Goal: Download file/media

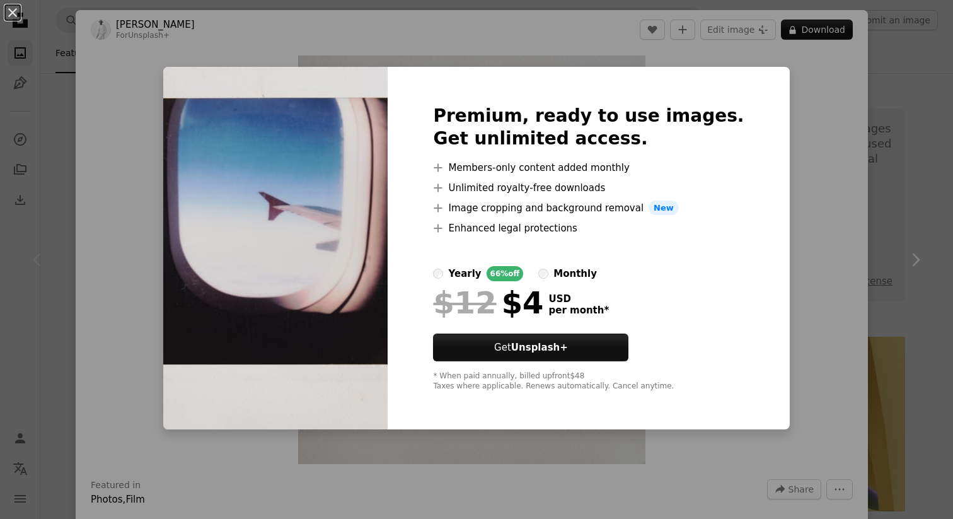
scroll to position [290, 0]
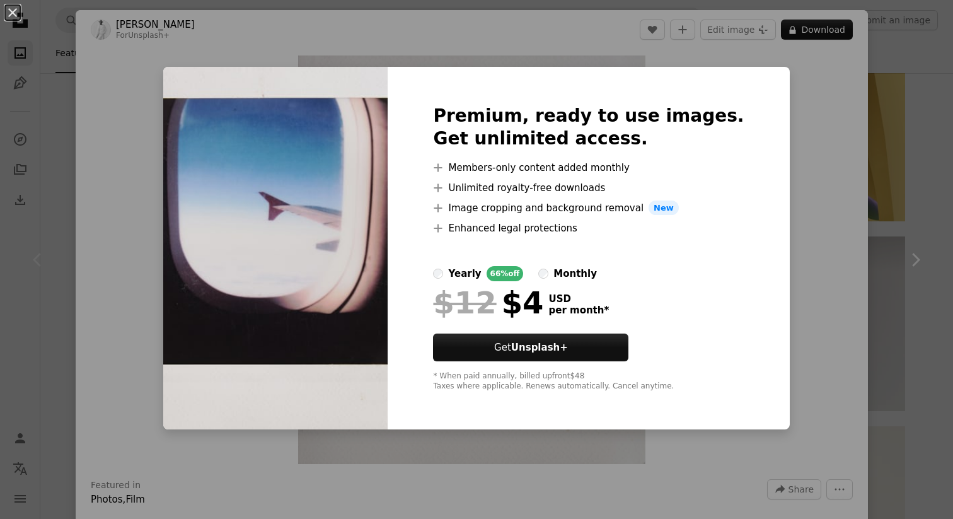
click at [891, 79] on div "An X shape Premium, ready to use images. Get unlimited access. A plus sign Memb…" at bounding box center [476, 259] width 953 height 519
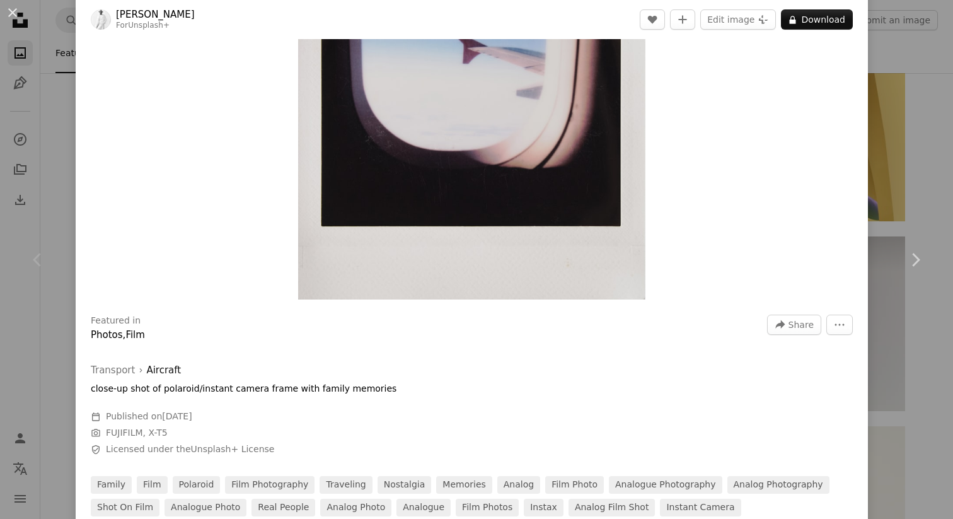
scroll to position [173, 0]
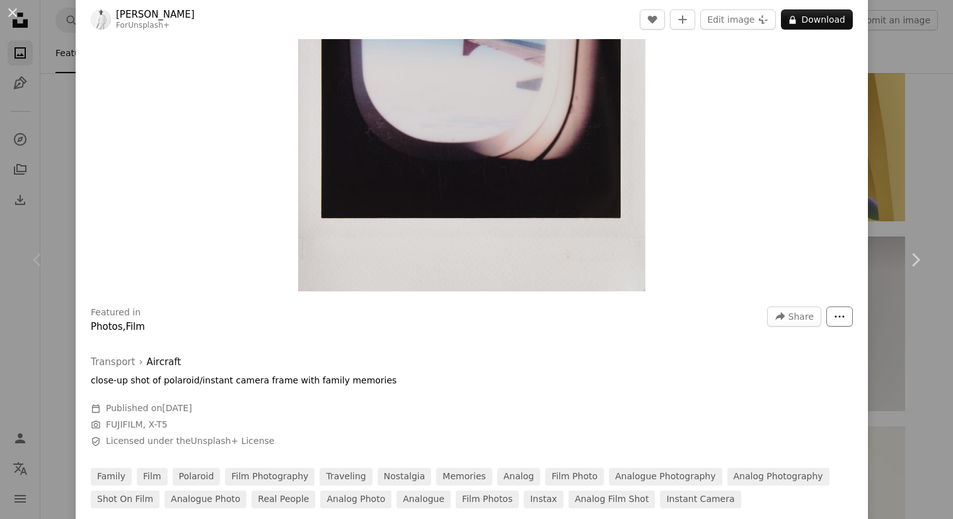
click at [853, 320] on button "More Actions" at bounding box center [839, 316] width 26 height 20
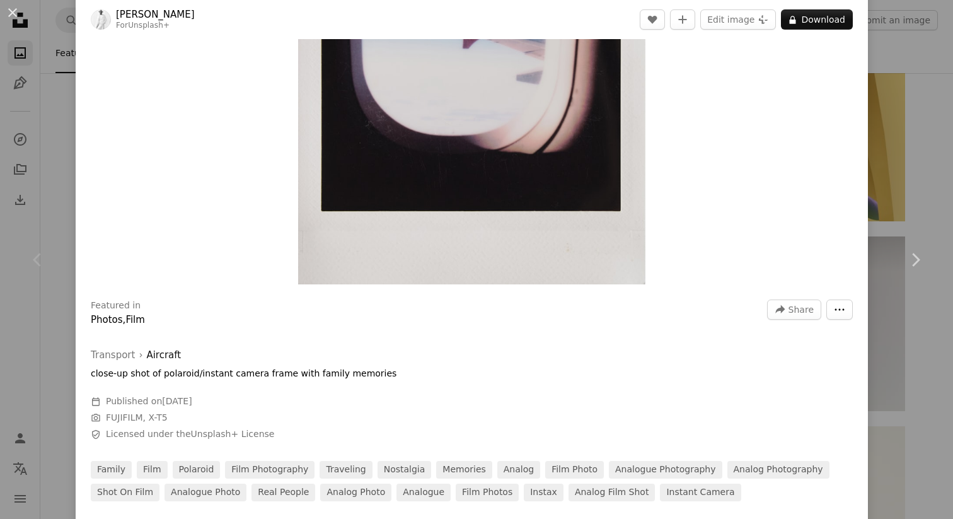
scroll to position [0, 0]
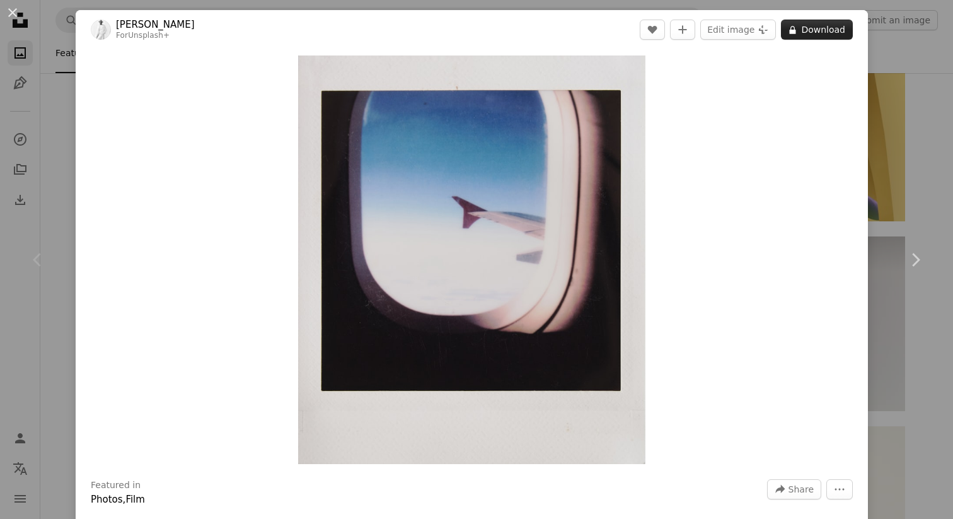
click at [829, 27] on button "A lock Download" at bounding box center [817, 30] width 72 height 20
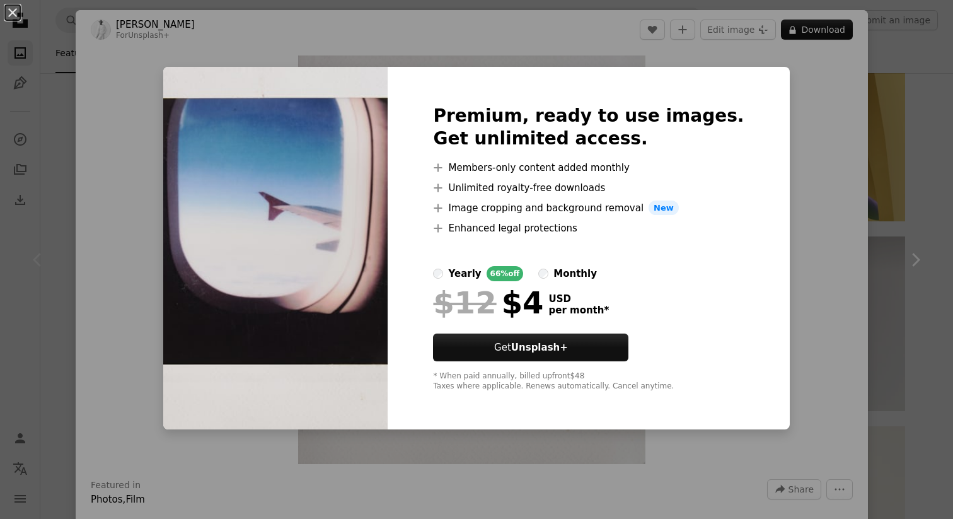
click at [865, 74] on div "An X shape Premium, ready to use images. Get unlimited access. A plus sign Memb…" at bounding box center [476, 259] width 953 height 519
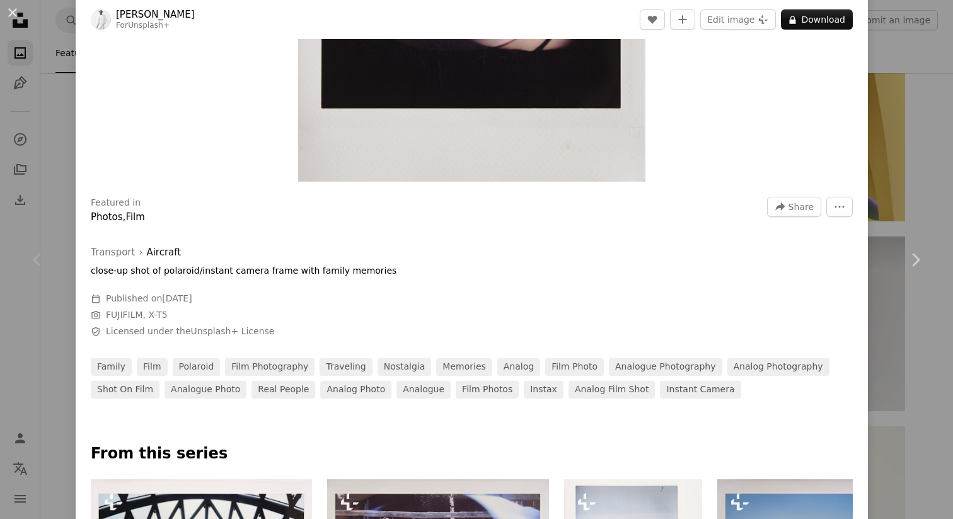
scroll to position [391, 0]
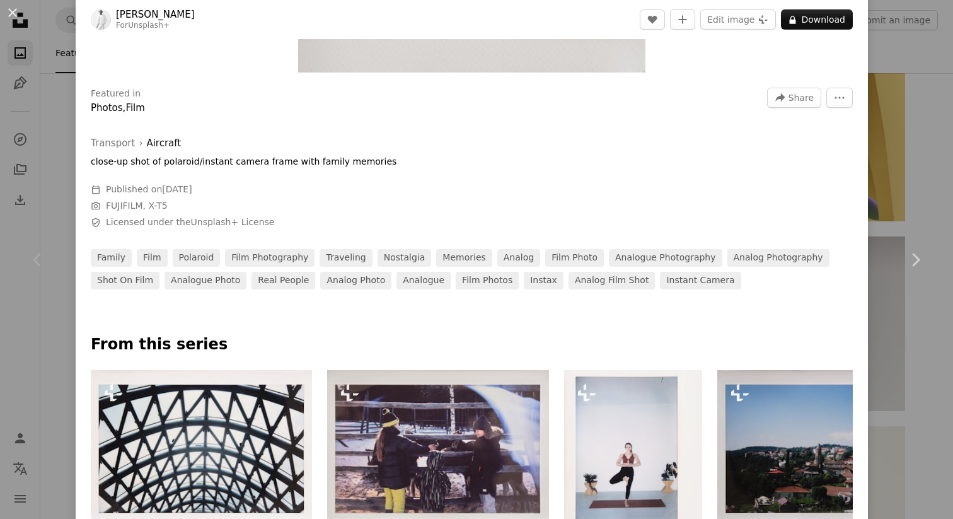
click at [916, 83] on div "An X shape Chevron left Chevron right [PERSON_NAME] For Unsplash+ A heart A plu…" at bounding box center [476, 259] width 953 height 519
